Goal: Task Accomplishment & Management: Manage account settings

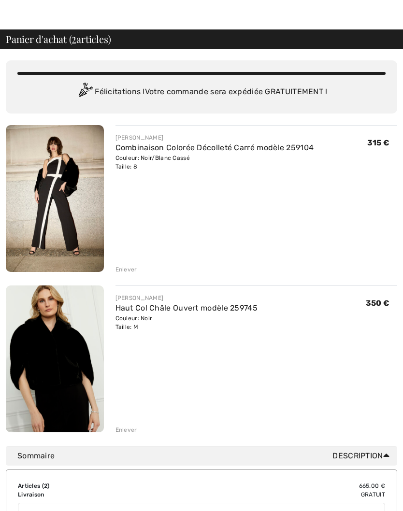
click at [122, 273] on div "Enlever" at bounding box center [126, 269] width 22 height 9
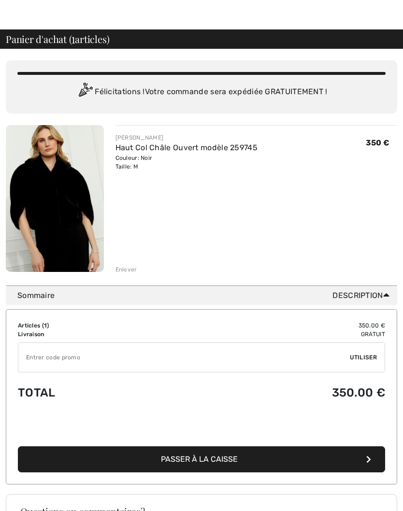
click at [130, 266] on div "Enlever" at bounding box center [126, 269] width 22 height 9
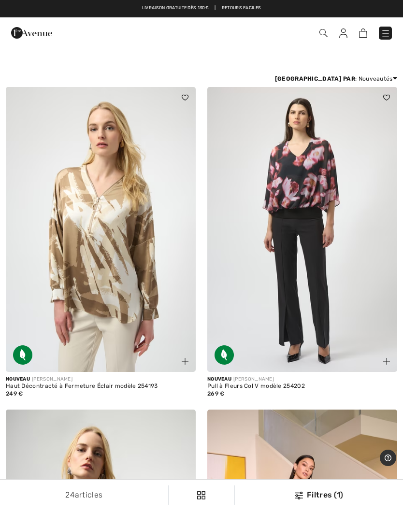
click at [341, 35] on img at bounding box center [343, 33] width 8 height 10
click at [342, 31] on img at bounding box center [343, 33] width 8 height 10
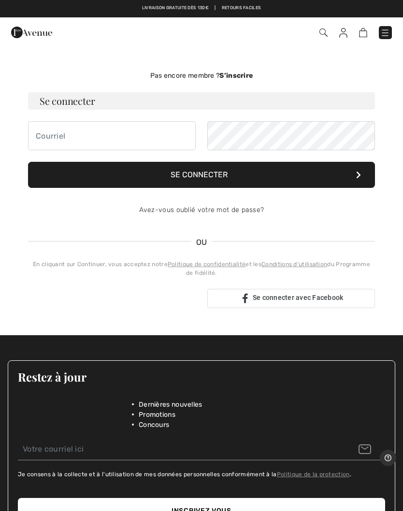
click at [119, 229] on div "Pas encore membre ? S’inscrire Se connecter Se connecter Avez-vous oublié votre…" at bounding box center [201, 189] width 347 height 238
click at [65, 134] on input "email" at bounding box center [112, 135] width 168 height 29
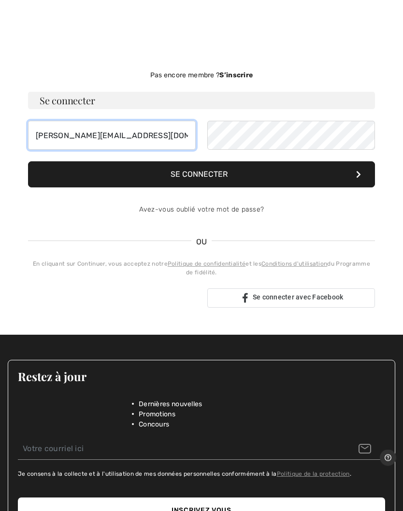
type input "charles.goetz2@orange.fr"
click at [220, 174] on button "Se connecter" at bounding box center [201, 175] width 347 height 26
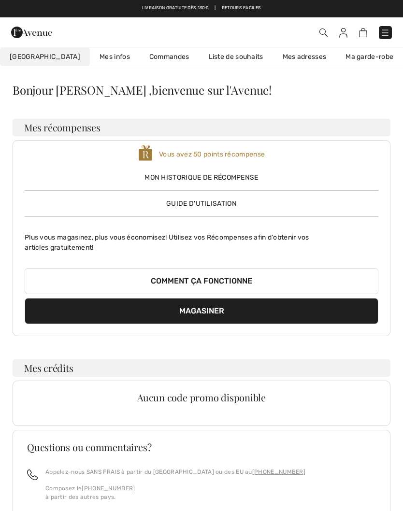
click at [140, 51] on link "Commandes" at bounding box center [169, 57] width 59 height 18
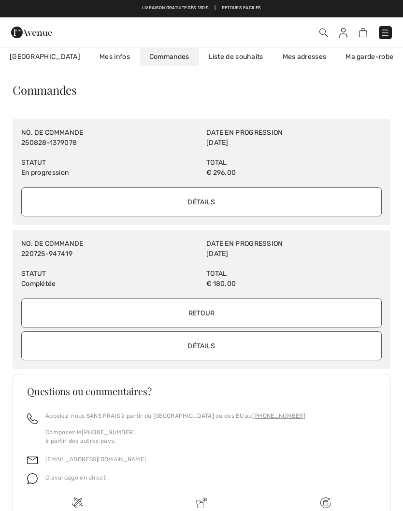
click at [206, 203] on input "Détails" at bounding box center [201, 201] width 360 height 29
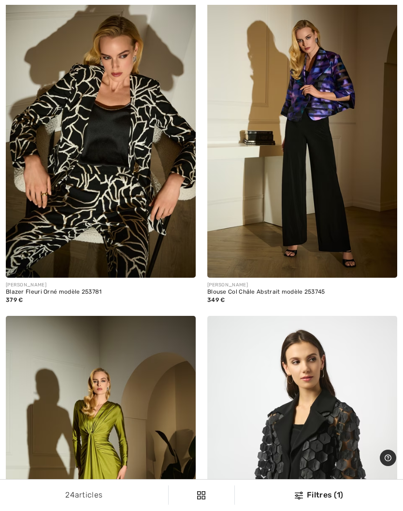
scroll to position [2805, 0]
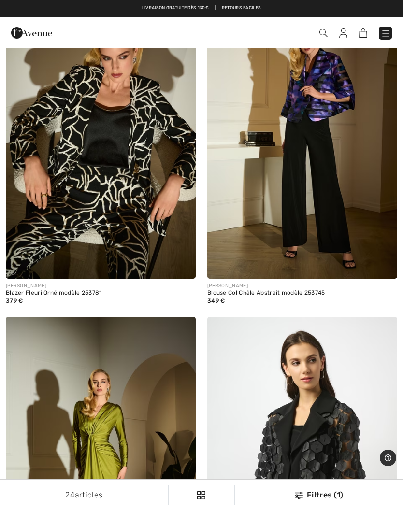
click at [322, 182] on img at bounding box center [302, 136] width 190 height 285
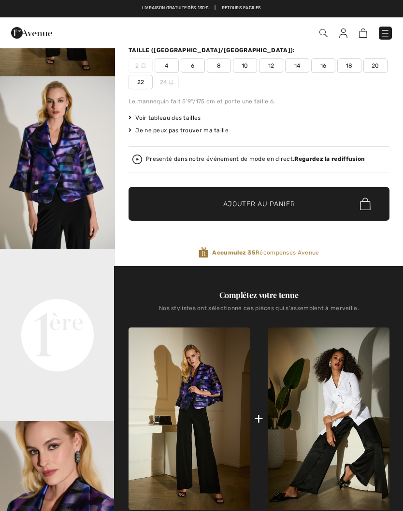
scroll to position [143, 0]
